Goal: Task Accomplishment & Management: Use online tool/utility

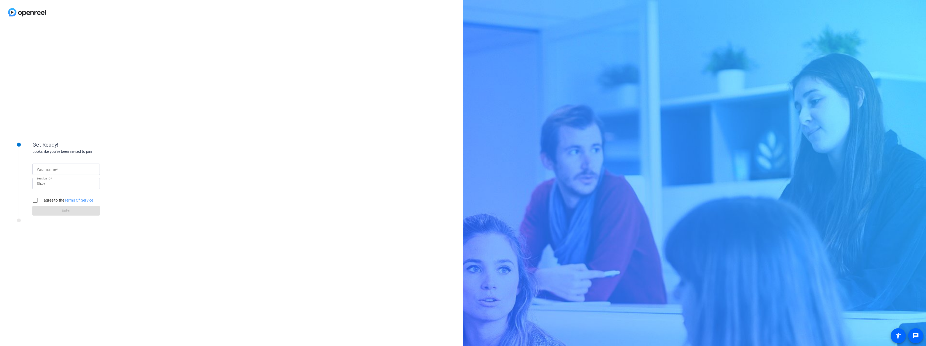
click at [49, 173] on div at bounding box center [66, 169] width 59 height 11
type input "Shay"
click at [32, 199] on input "I agree to the Terms Of Service" at bounding box center [35, 200] width 11 height 11
checkbox input "true"
click at [56, 213] on span at bounding box center [65, 210] width 67 height 13
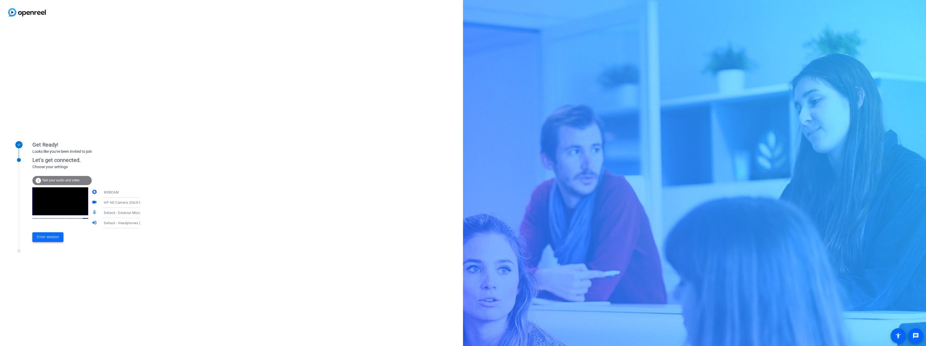
click at [49, 237] on span "Enter session" at bounding box center [48, 237] width 22 height 6
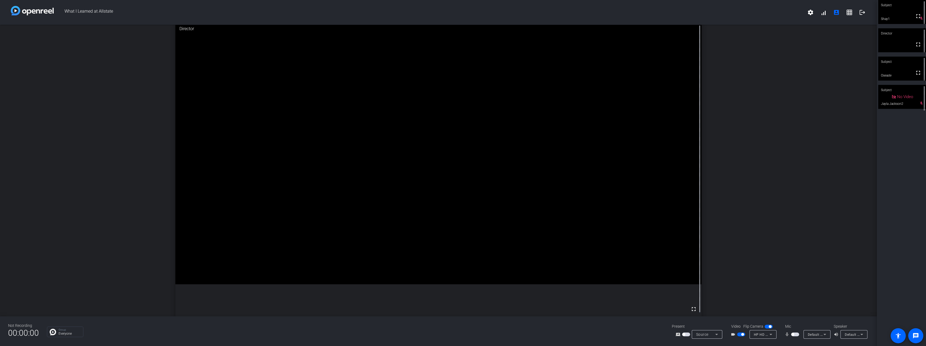
scroll to position [2, 0]
click at [739, 335] on span "button" at bounding box center [741, 335] width 8 height 4
click at [794, 335] on span "button" at bounding box center [795, 335] width 8 height 4
click at [793, 336] on span "button" at bounding box center [795, 335] width 8 height 4
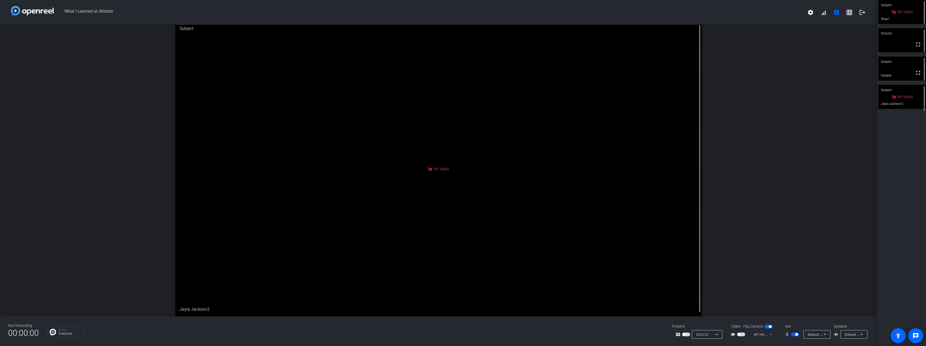
click at [794, 335] on span "button" at bounding box center [795, 335] width 8 height 4
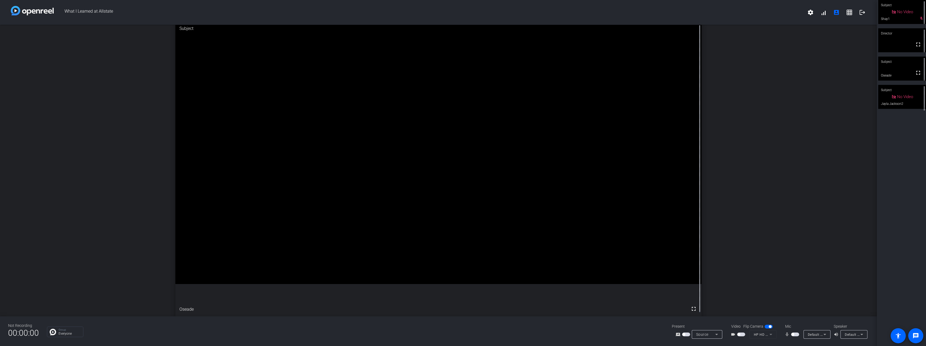
click at [793, 332] on mat-slide-toggle at bounding box center [795, 335] width 9 height 6
click at [794, 334] on span "button" at bounding box center [792, 334] width 3 height 3
